Goal: Transaction & Acquisition: Purchase product/service

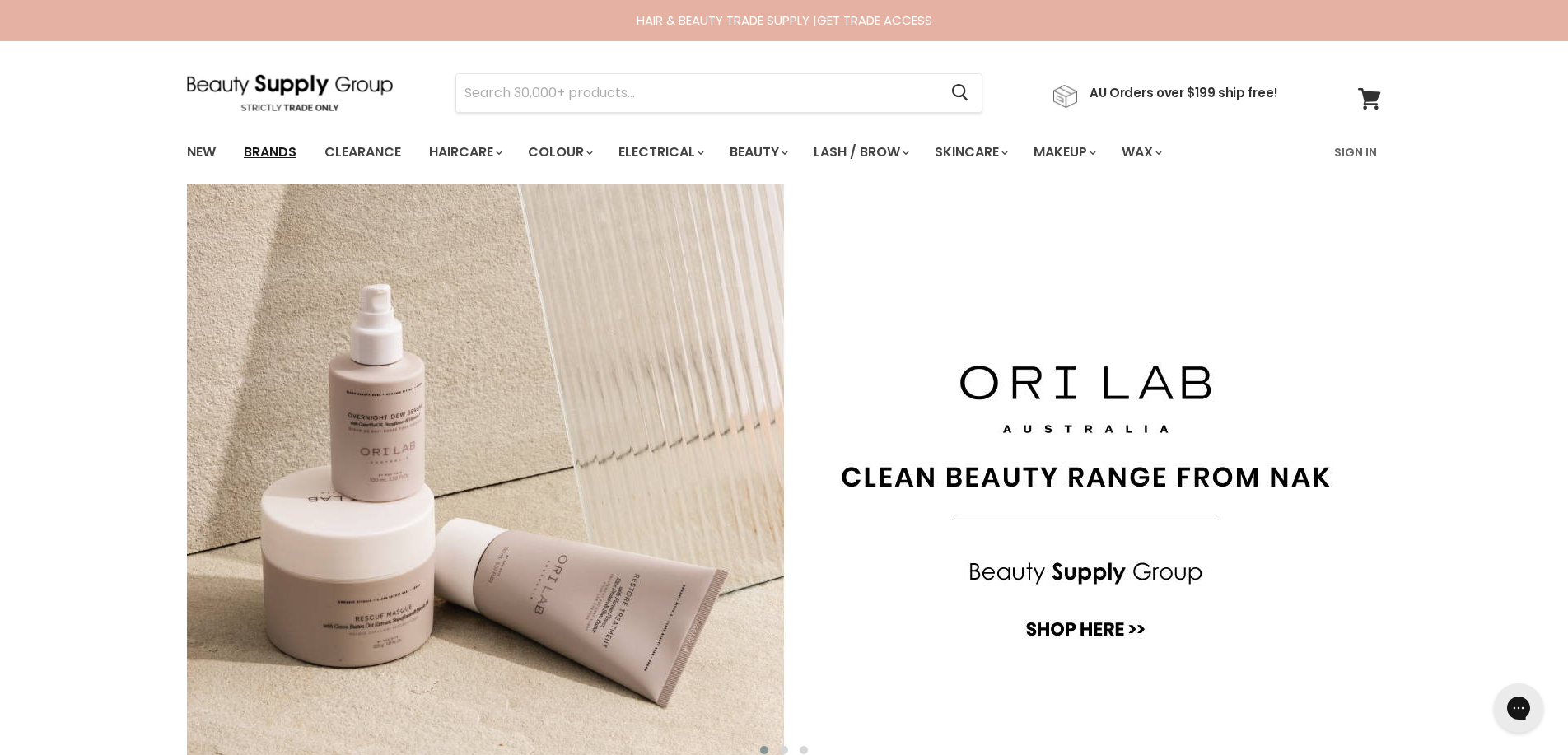
click at [275, 154] on link "Brands" at bounding box center [270, 152] width 77 height 35
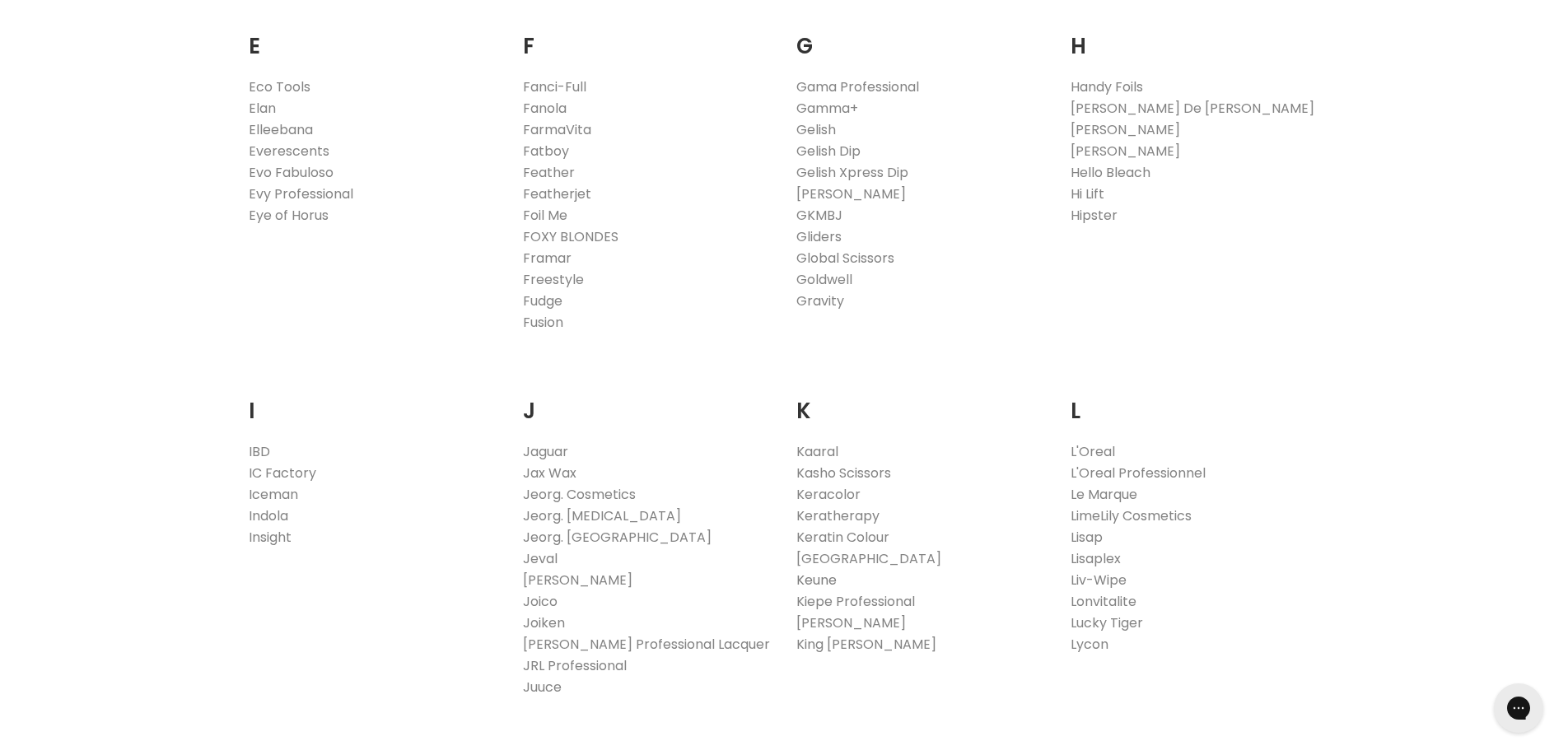
scroll to position [1181, 0]
click at [817, 577] on link "Keune" at bounding box center [816, 578] width 40 height 19
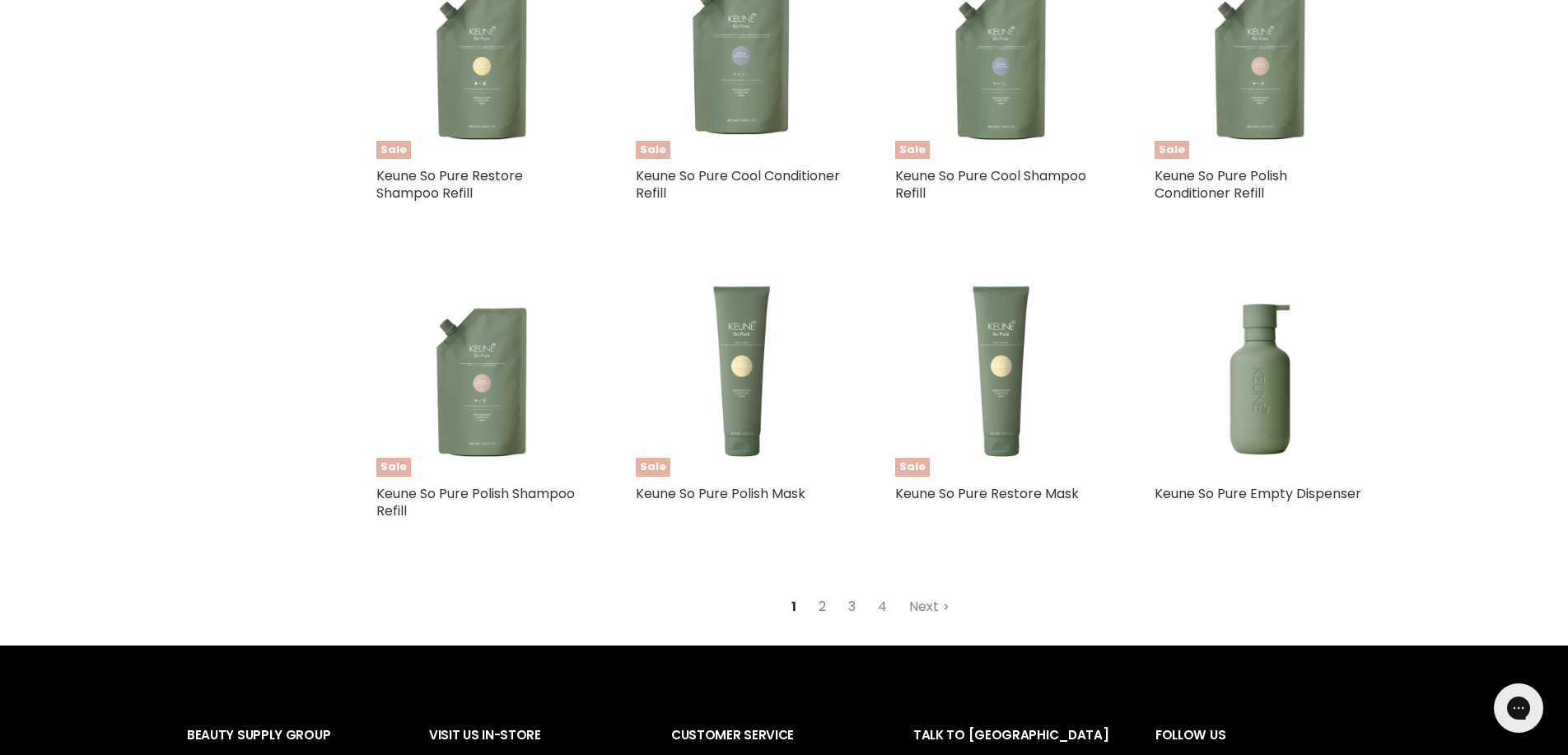
scroll to position [4121, 0]
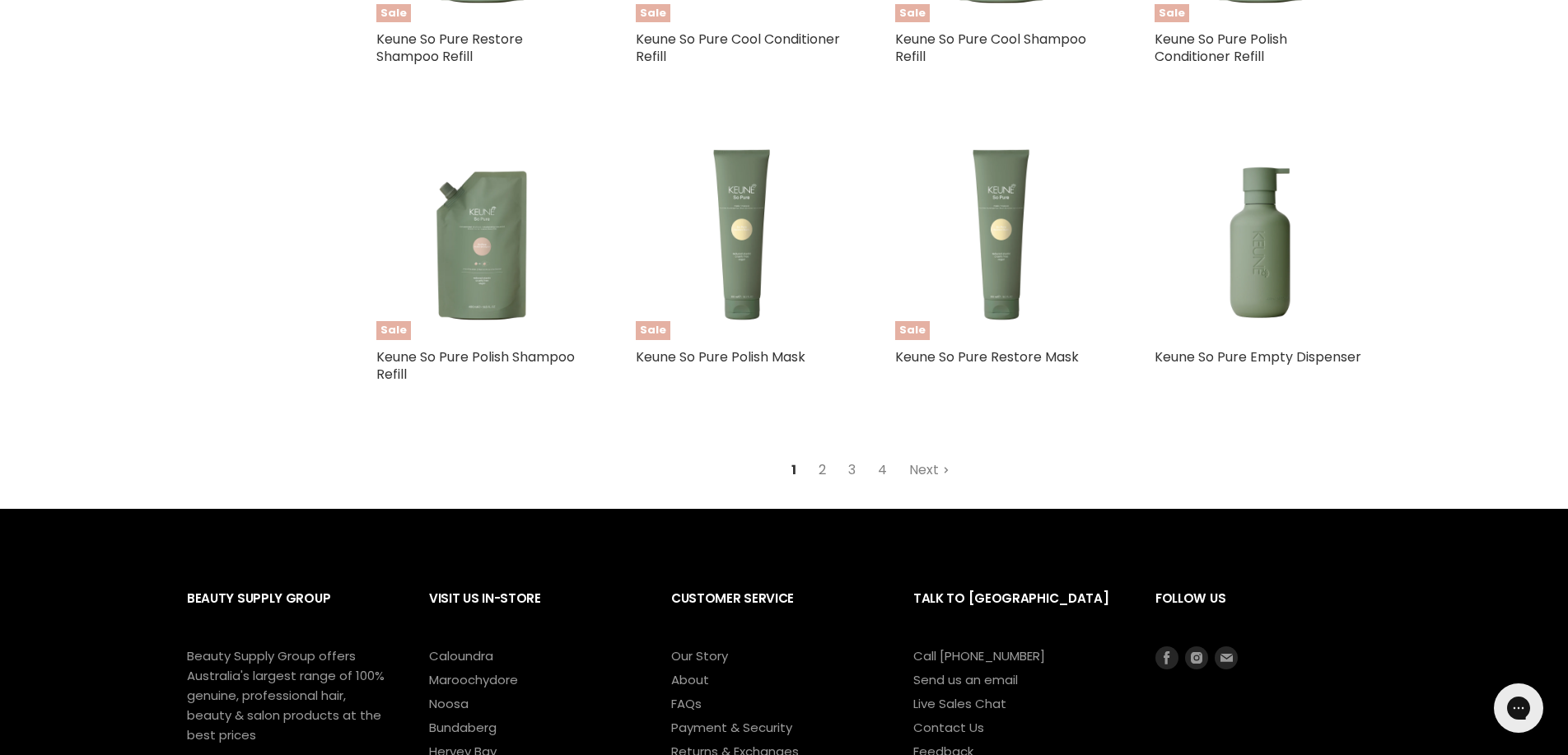
click at [824, 466] on link "2" at bounding box center [822, 470] width 25 height 30
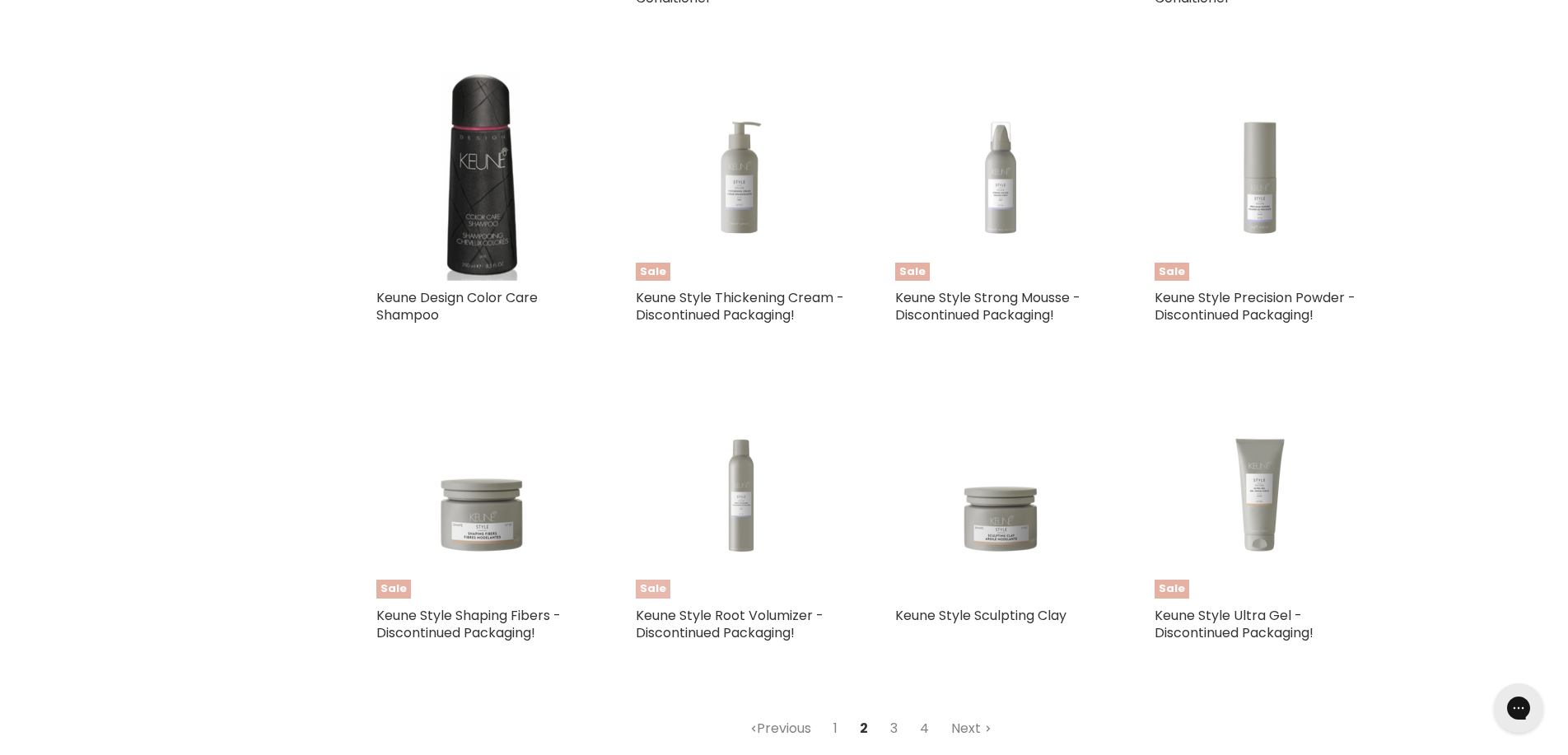
scroll to position [4085, 0]
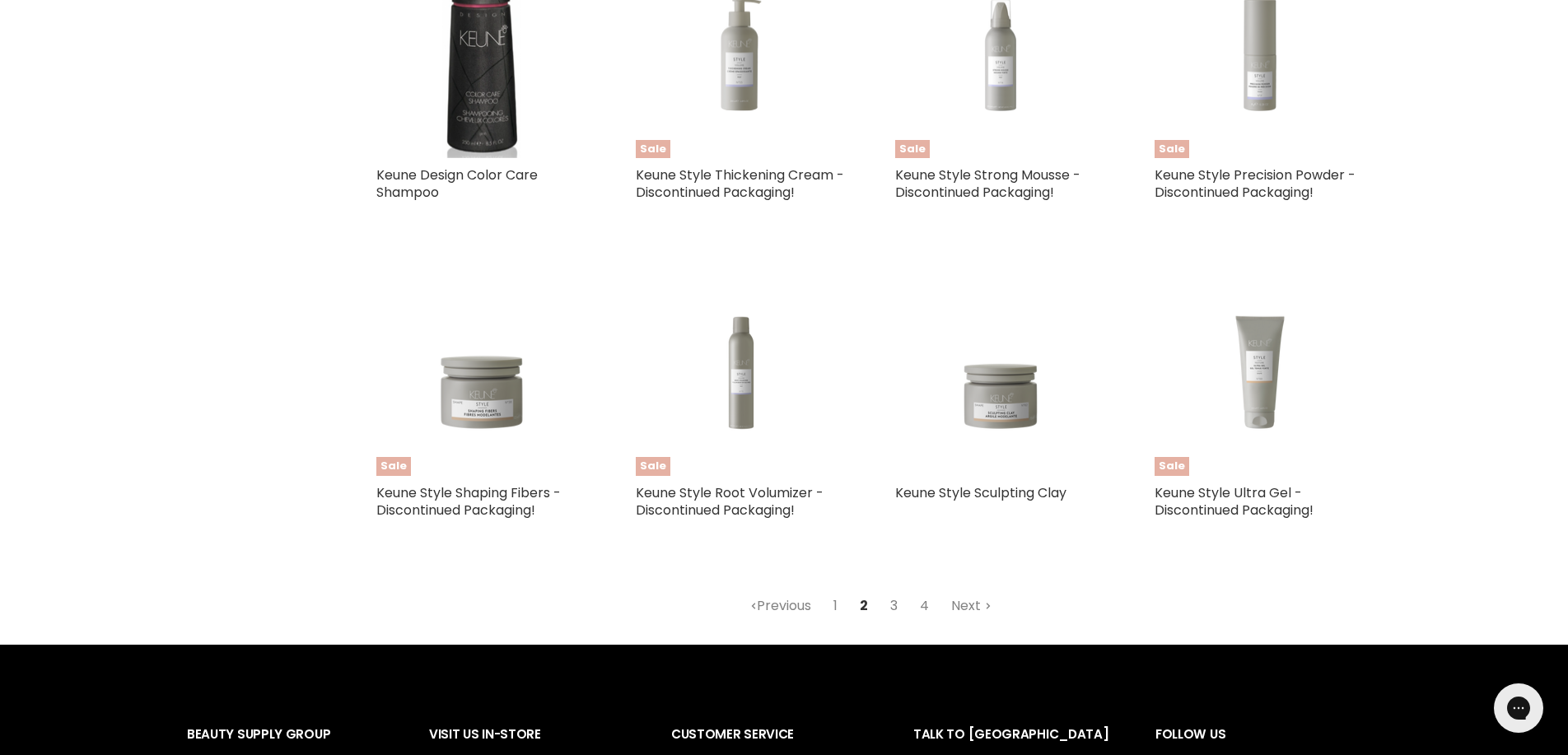
click at [893, 596] on link "3" at bounding box center [893, 606] width 25 height 30
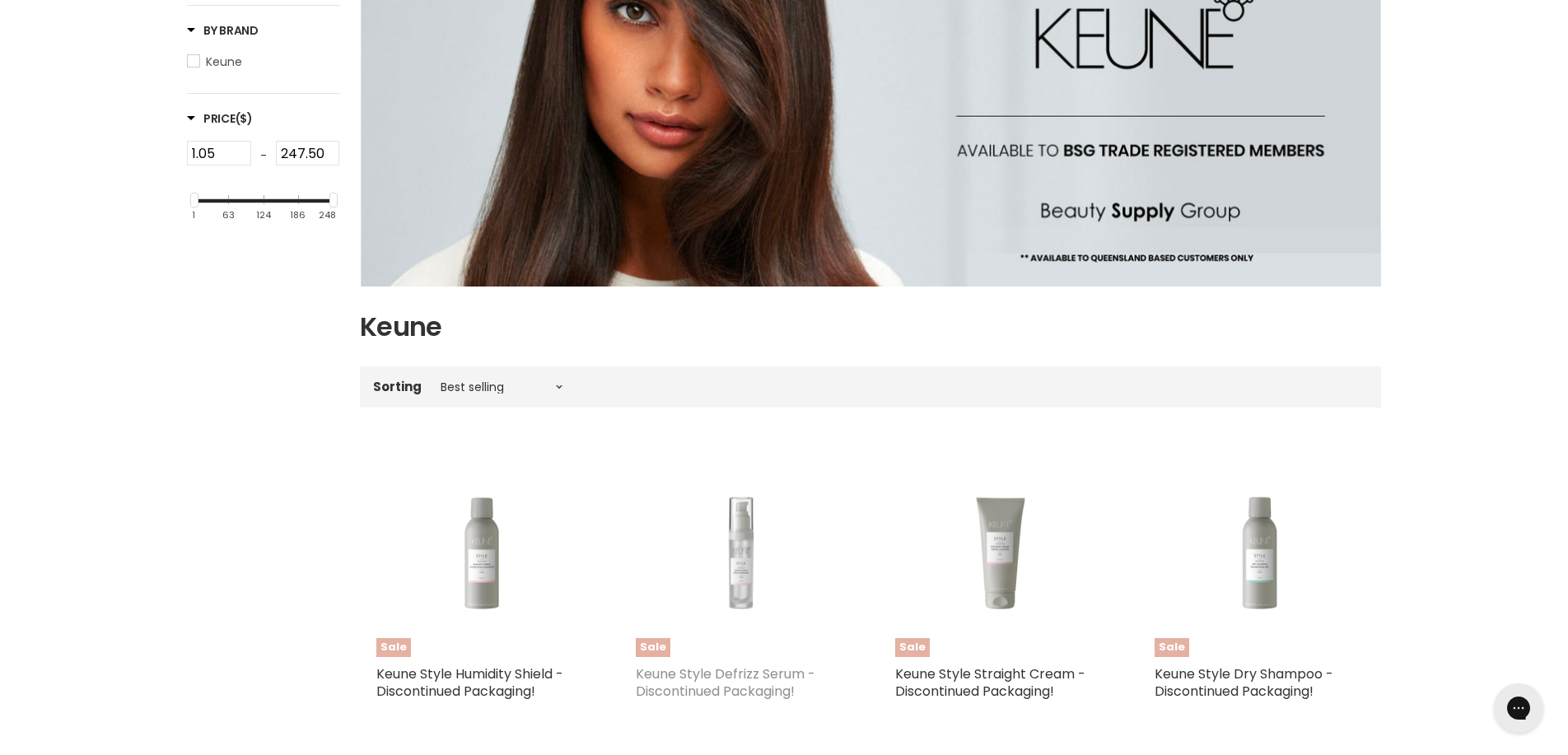
scroll to position [259, 0]
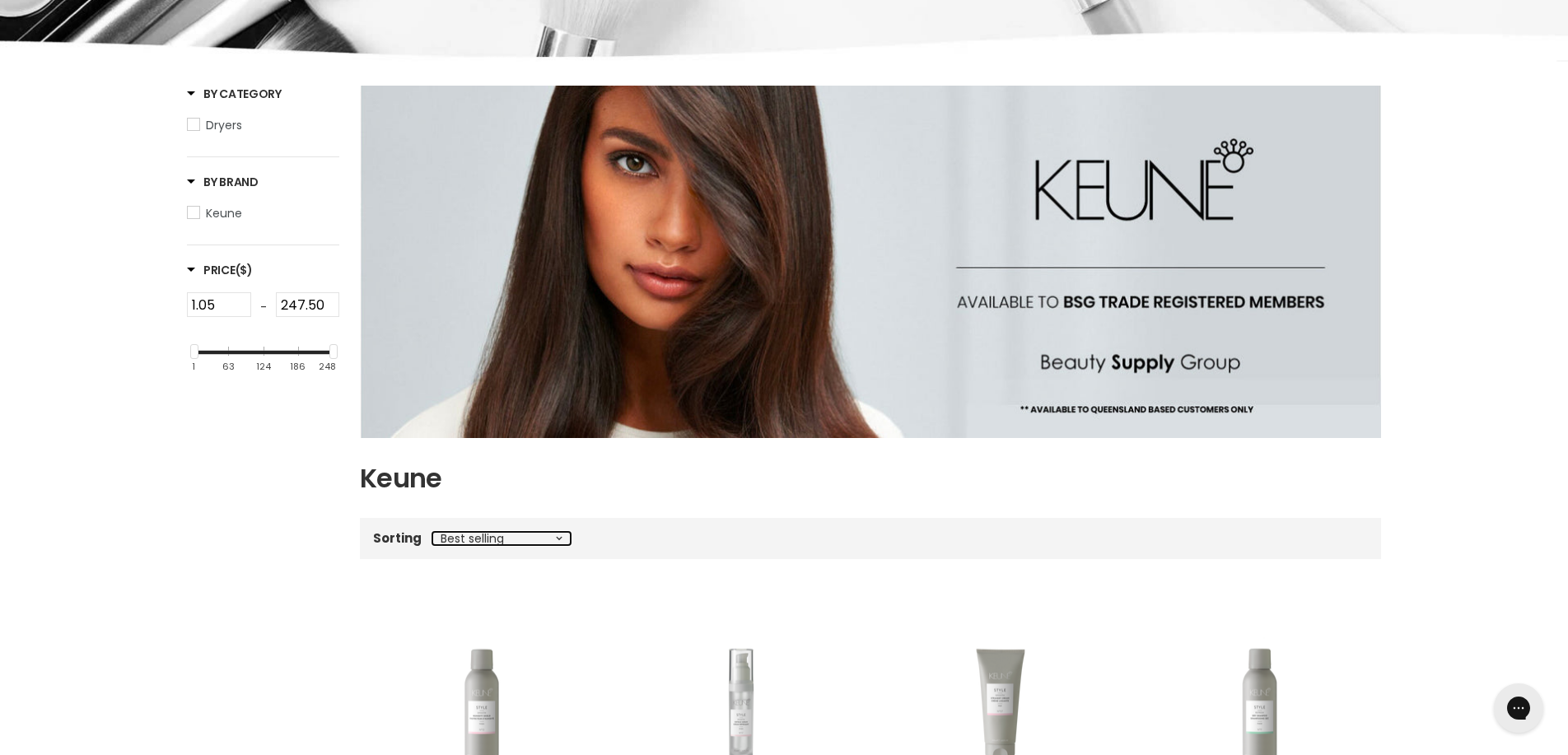
select select "title-descending"
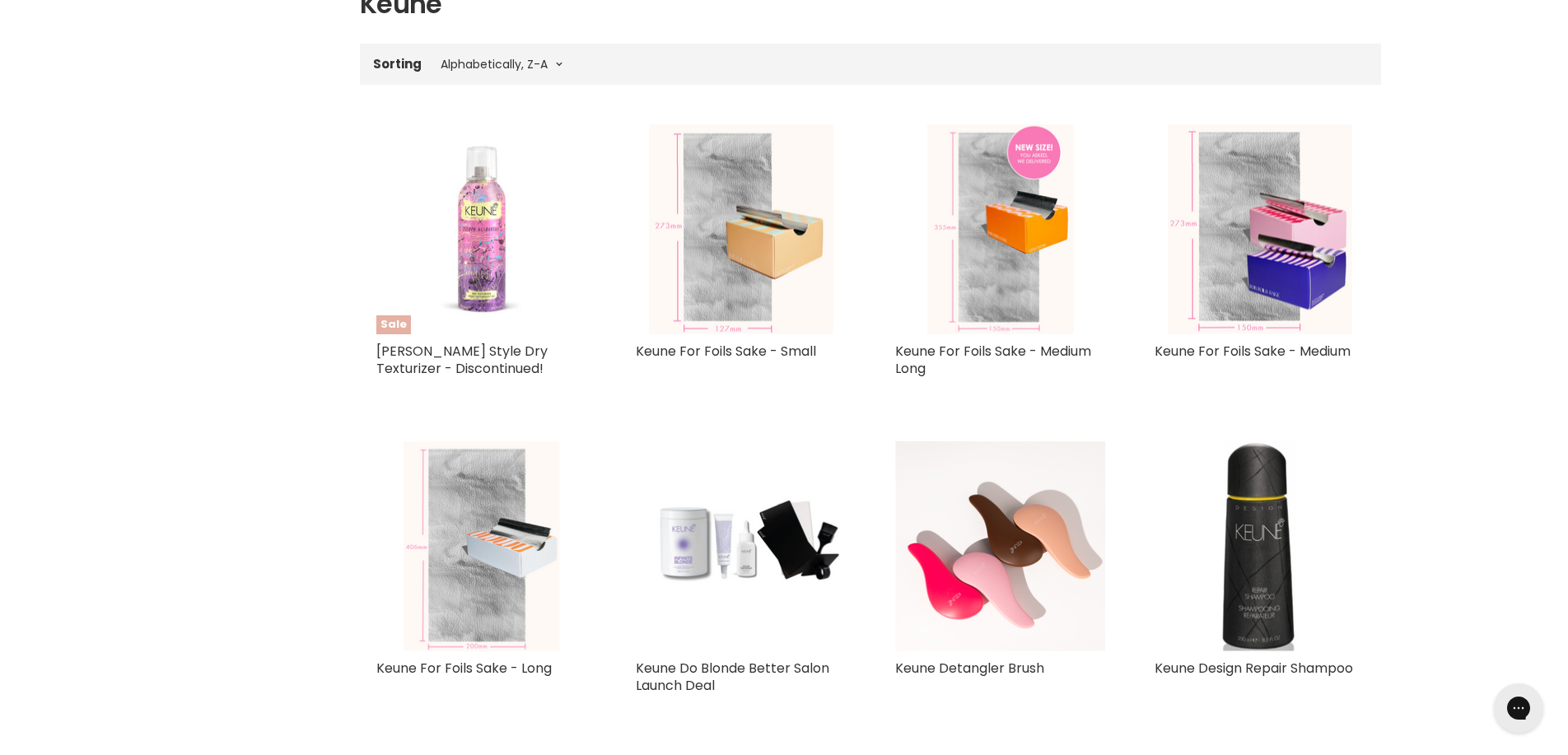
scroll to position [615, 0]
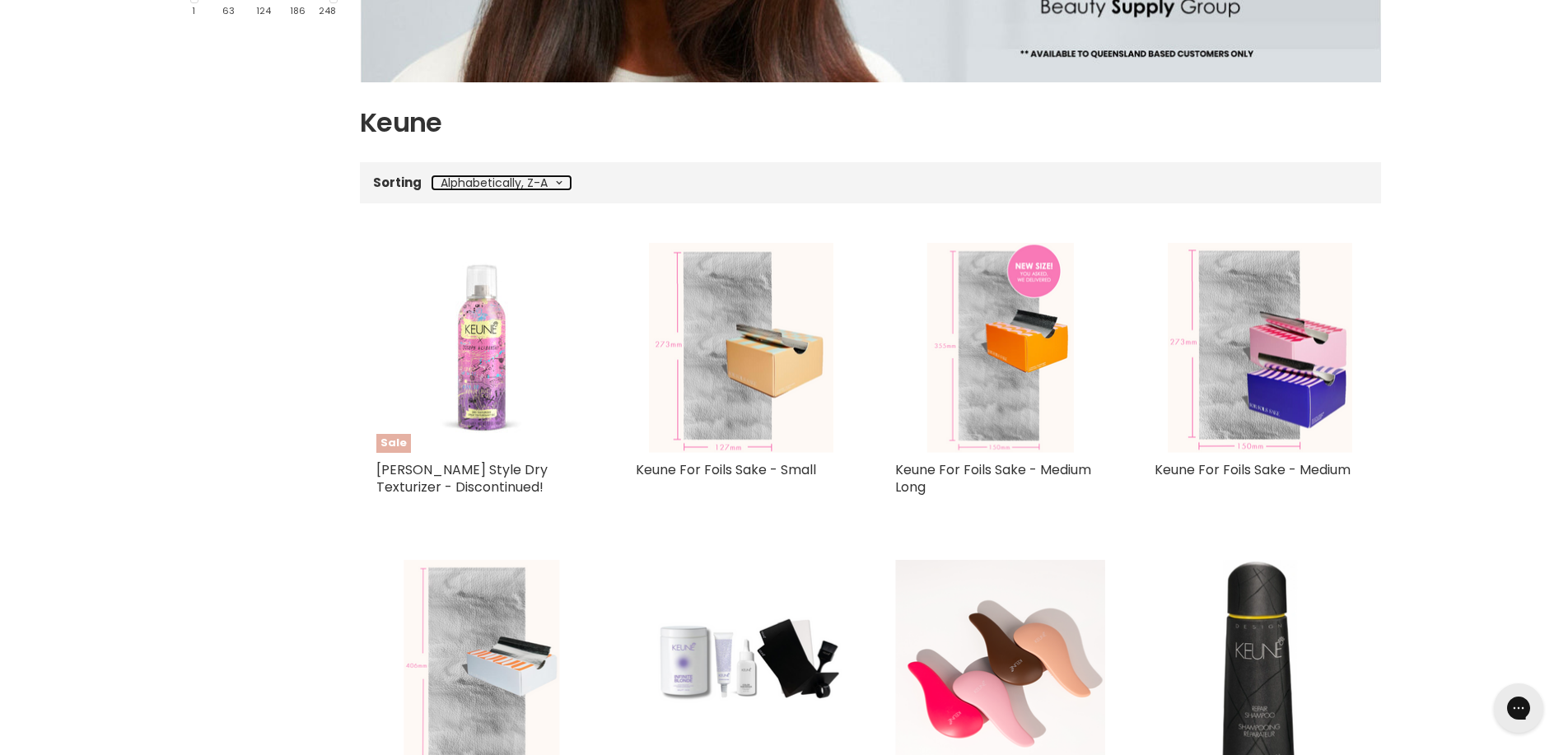
select select "price-descending"
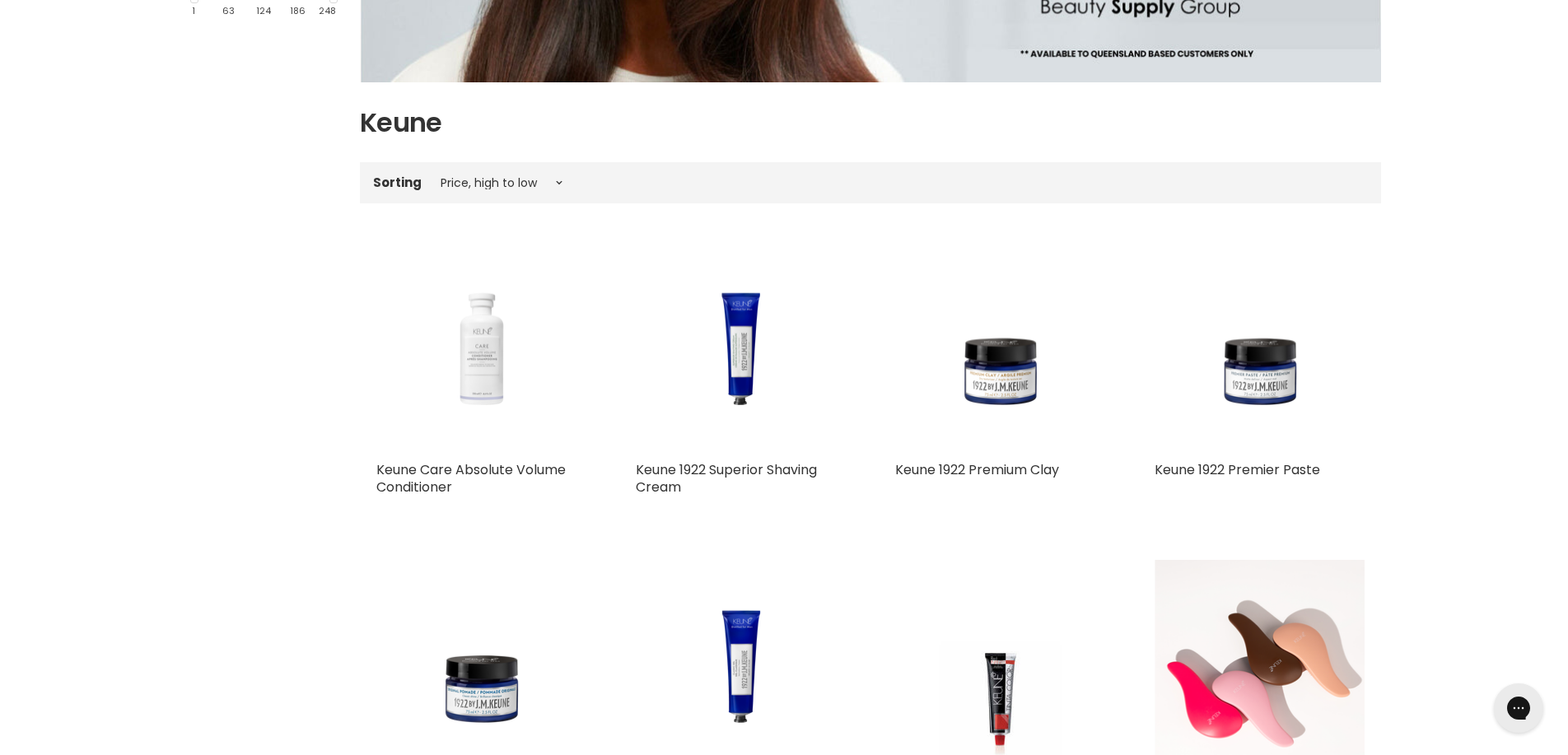
click at [396, 183] on label "Sorting" at bounding box center [397, 182] width 48 height 14
select select "best-selling"
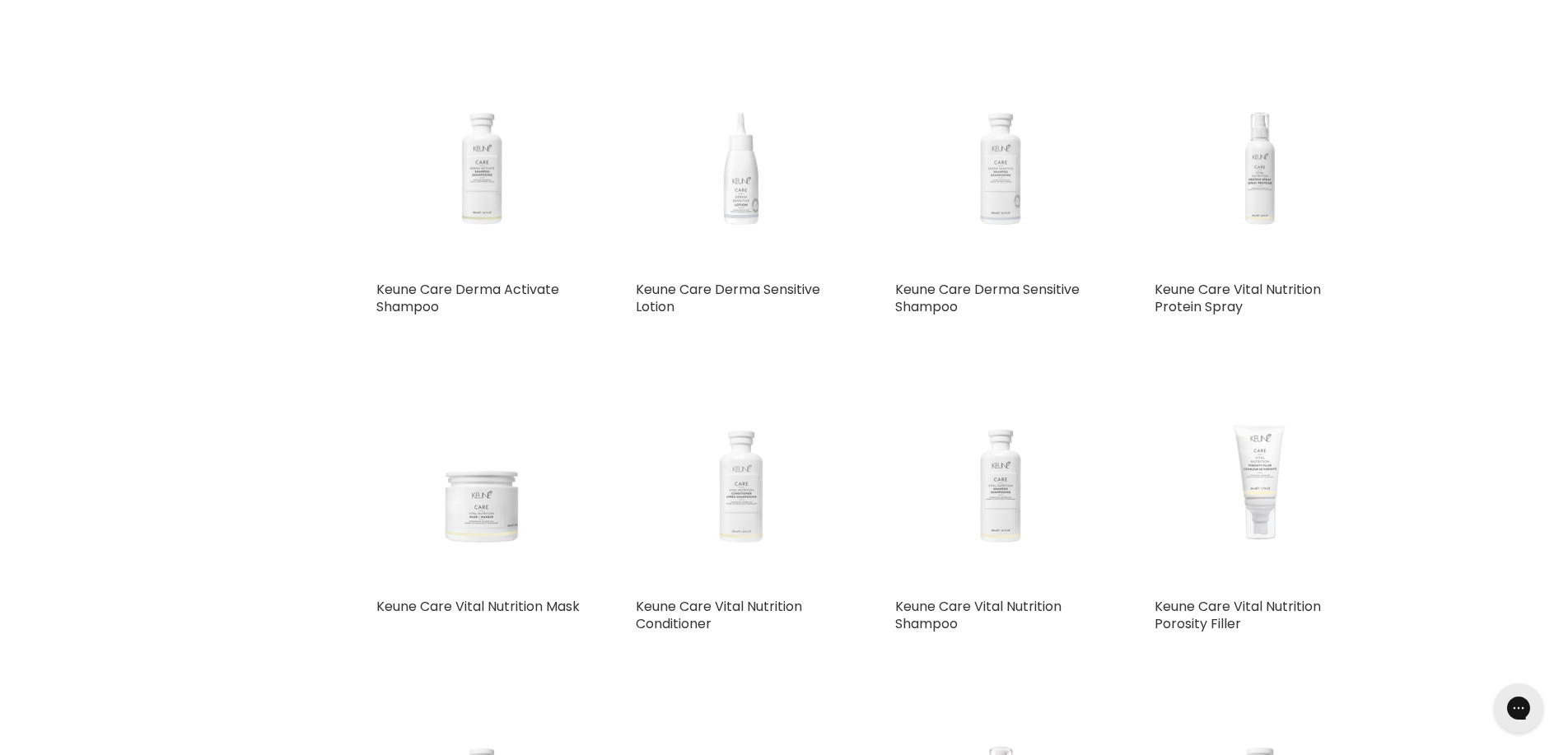
scroll to position [2505, 0]
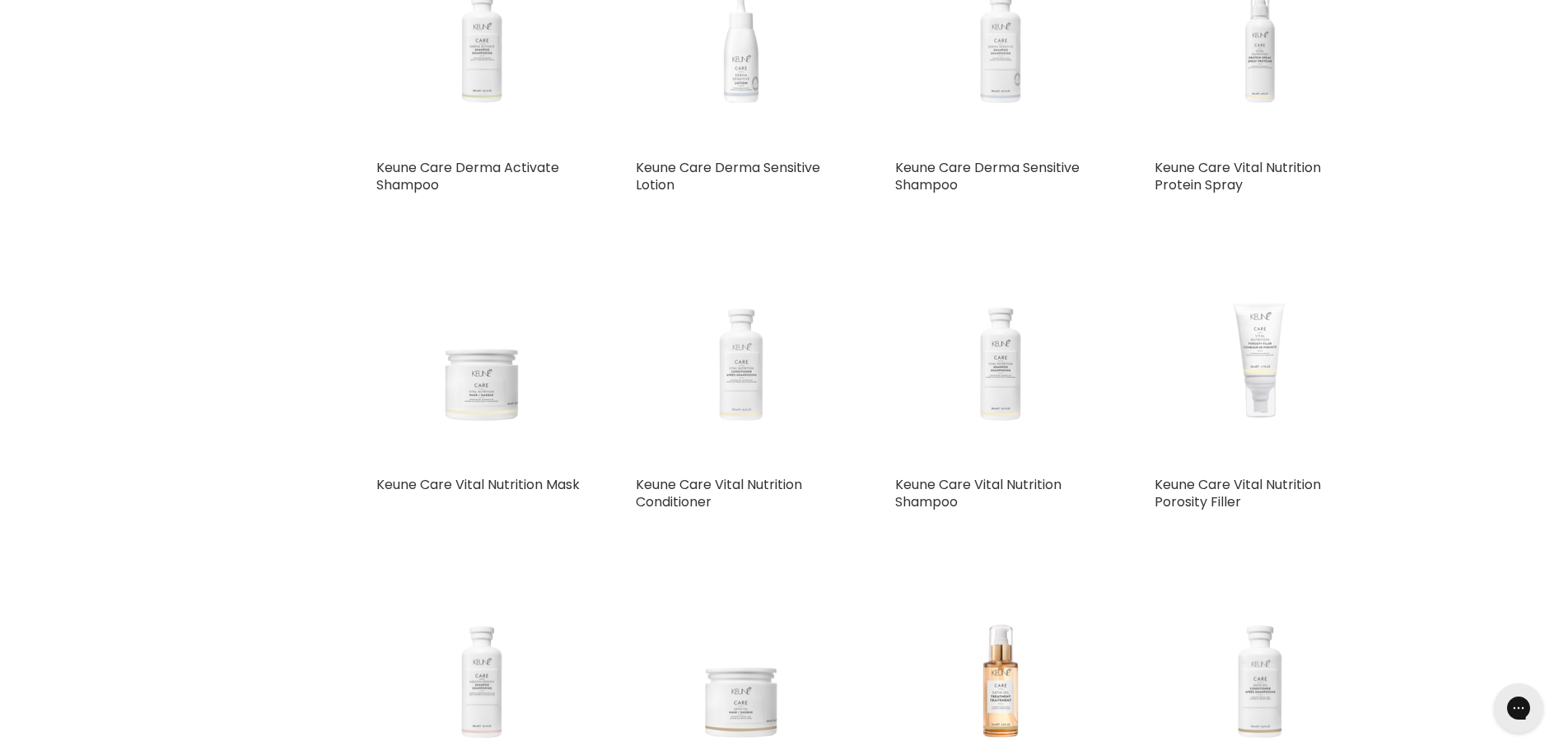
click at [751, 387] on img "Main content" at bounding box center [741, 363] width 210 height 155
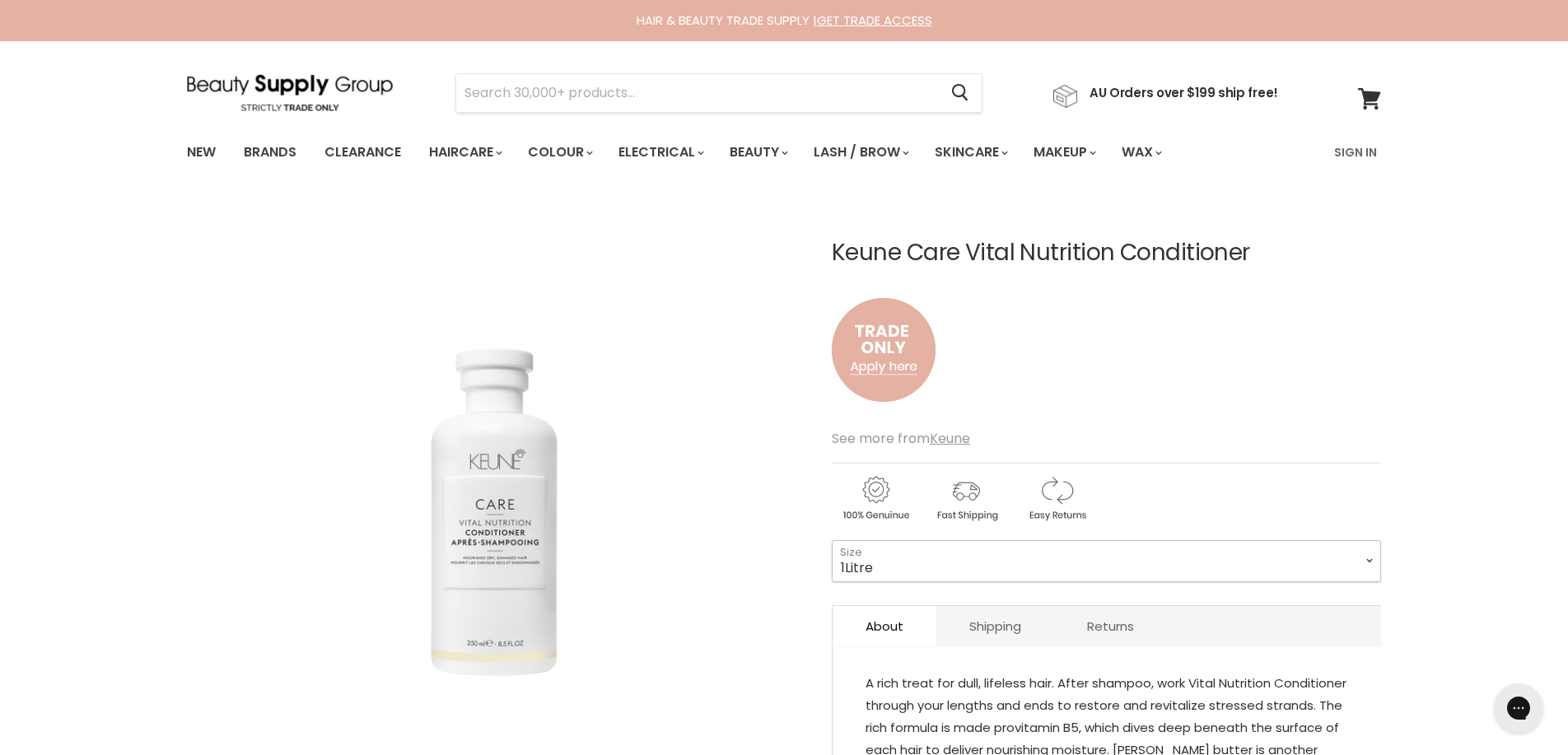
select select "1Litre"
